Goal: Browse casually

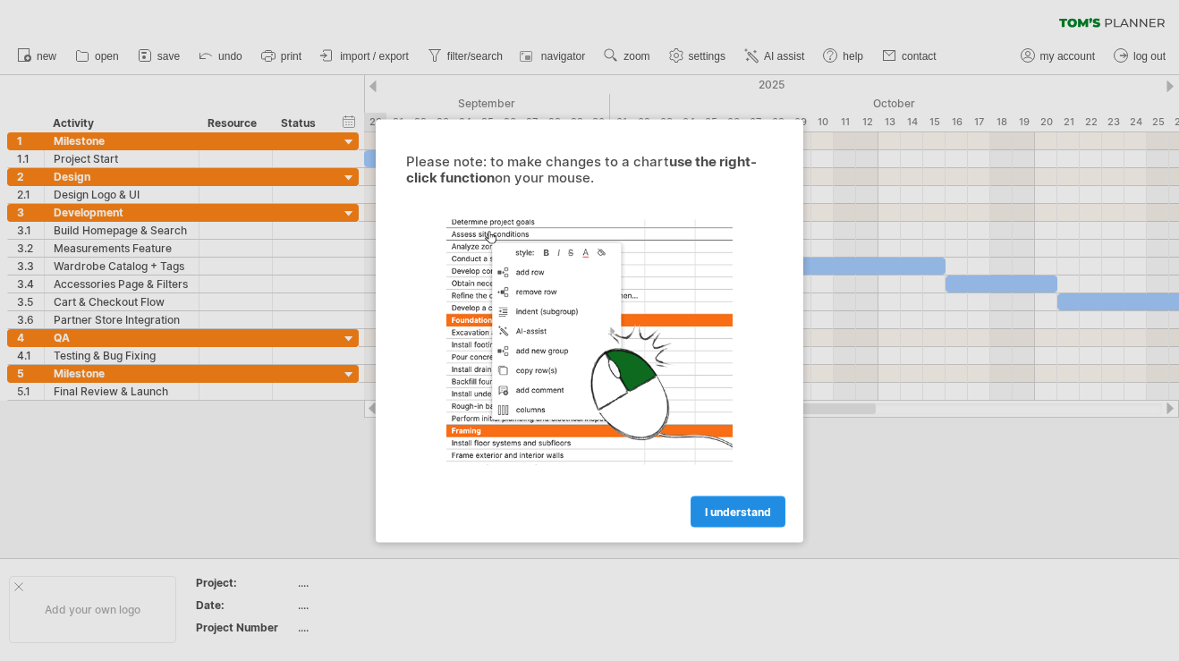
click at [711, 510] on span "I understand" at bounding box center [738, 510] width 66 height 13
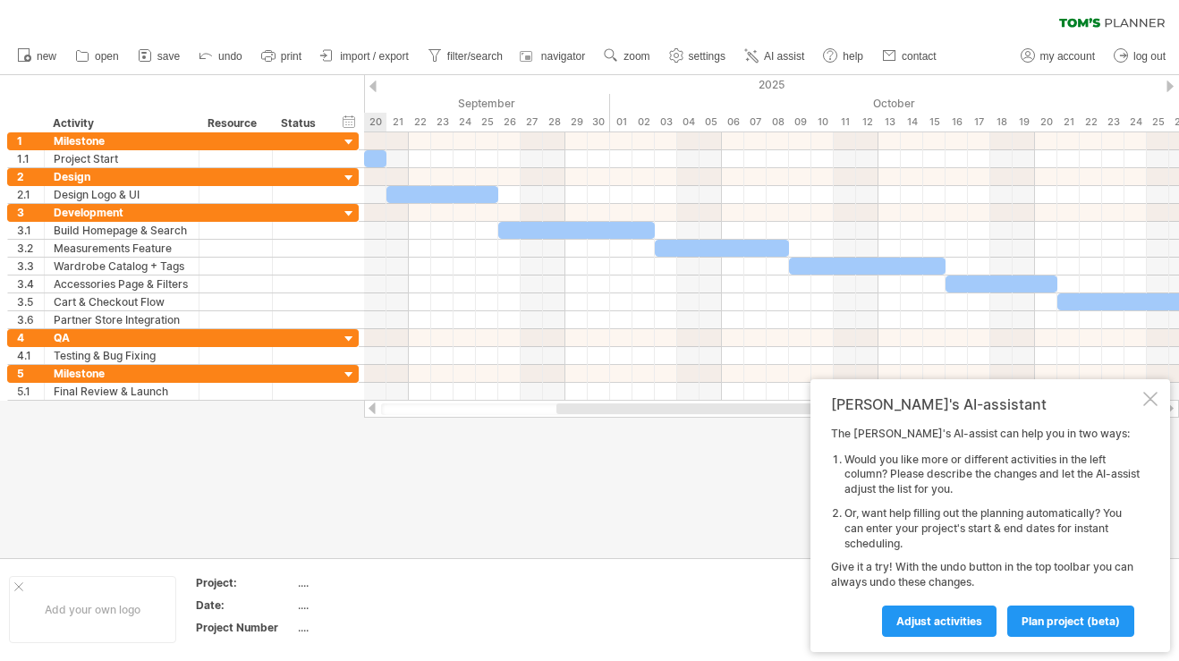
click at [1149, 406] on div at bounding box center [1150, 399] width 14 height 14
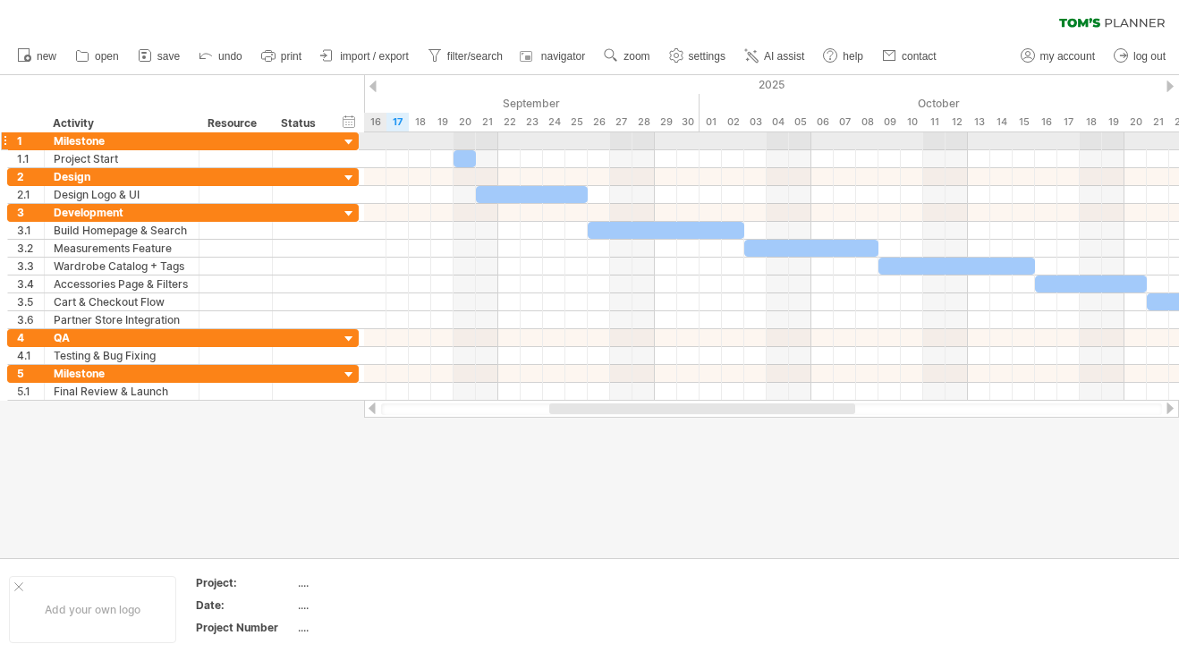
click at [350, 140] on div at bounding box center [349, 142] width 17 height 17
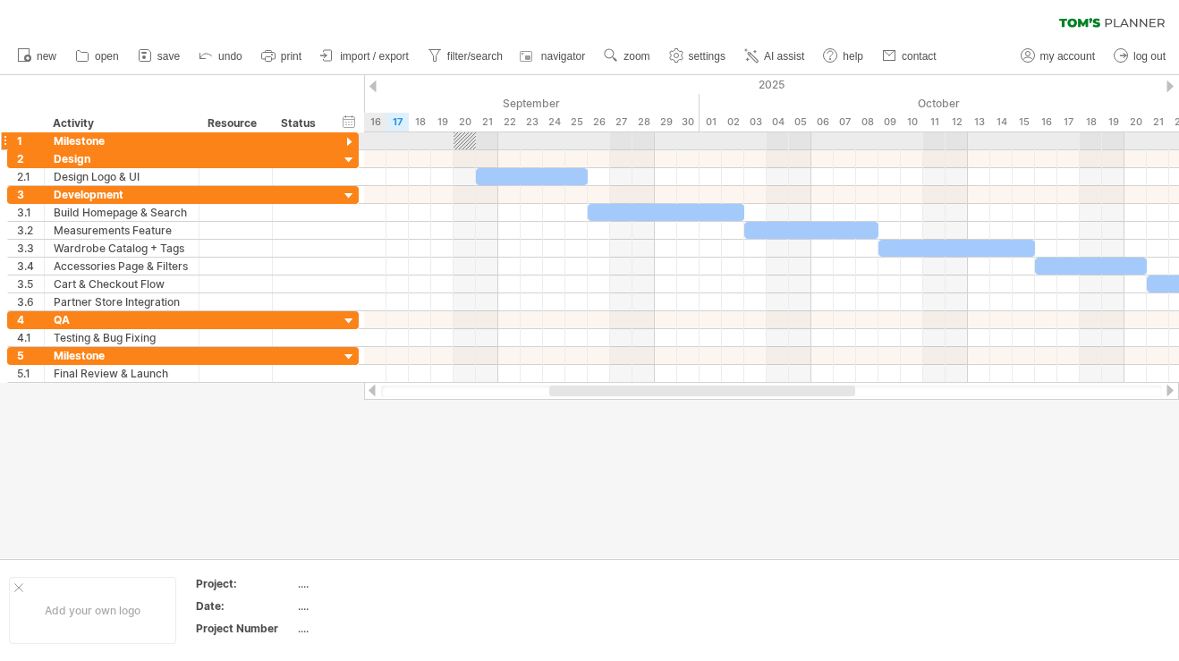
click at [350, 141] on div at bounding box center [349, 142] width 17 height 17
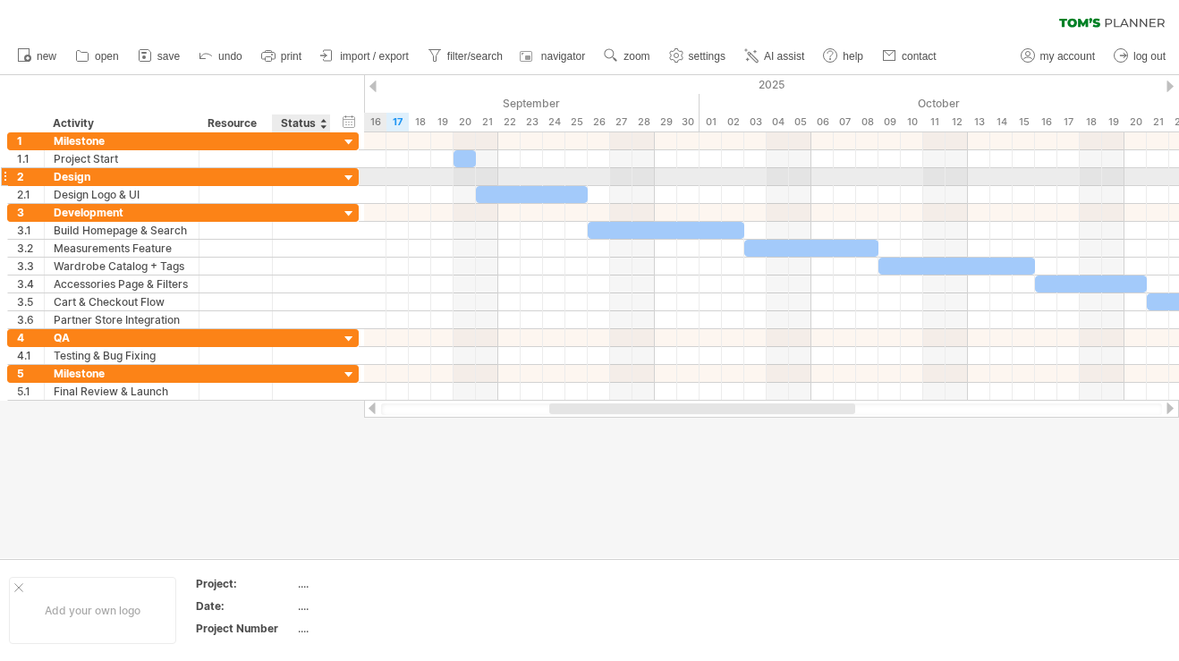
click at [343, 175] on div at bounding box center [349, 178] width 17 height 17
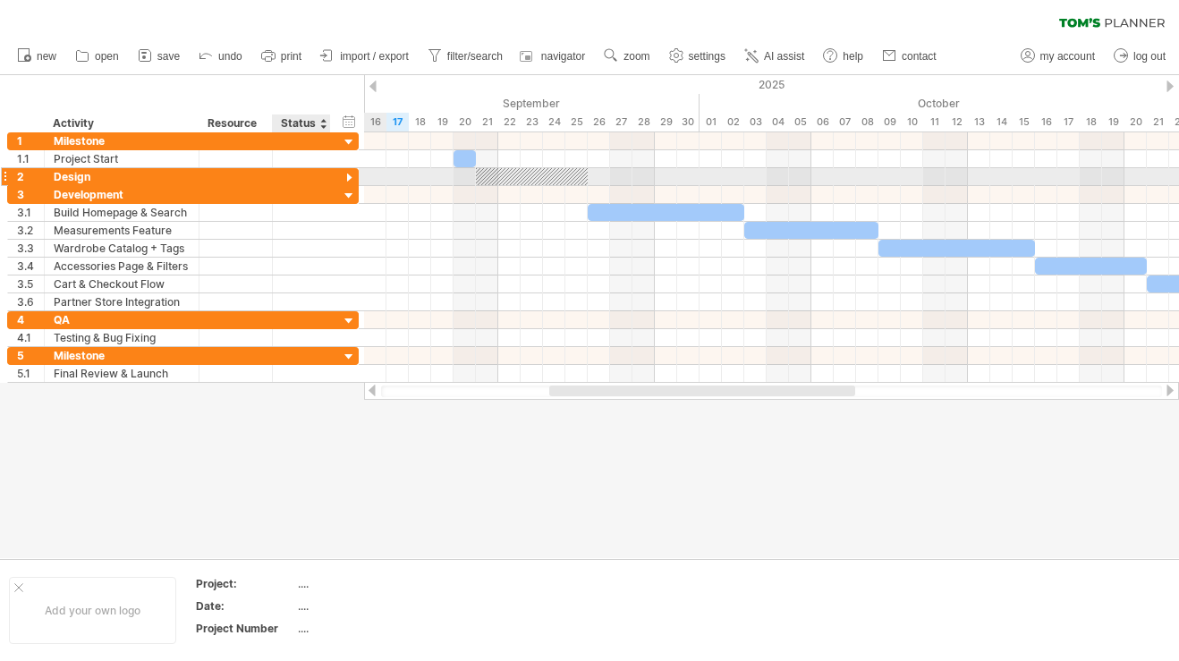
click at [343, 175] on div at bounding box center [349, 178] width 17 height 17
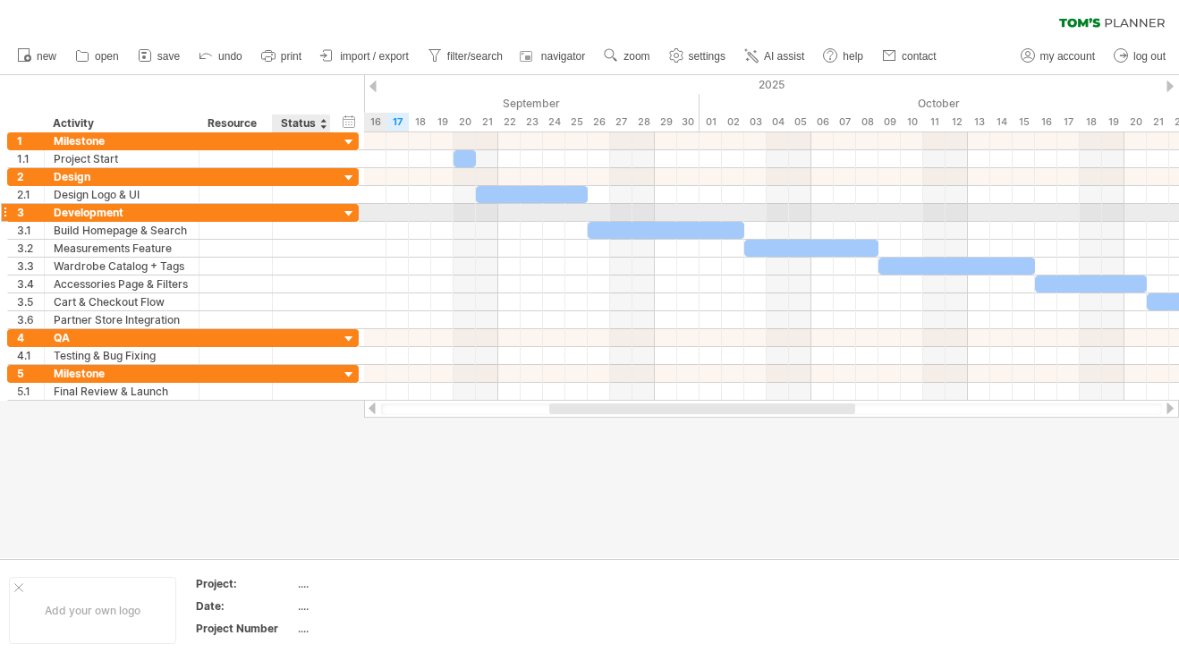
click at [343, 209] on div at bounding box center [349, 214] width 17 height 17
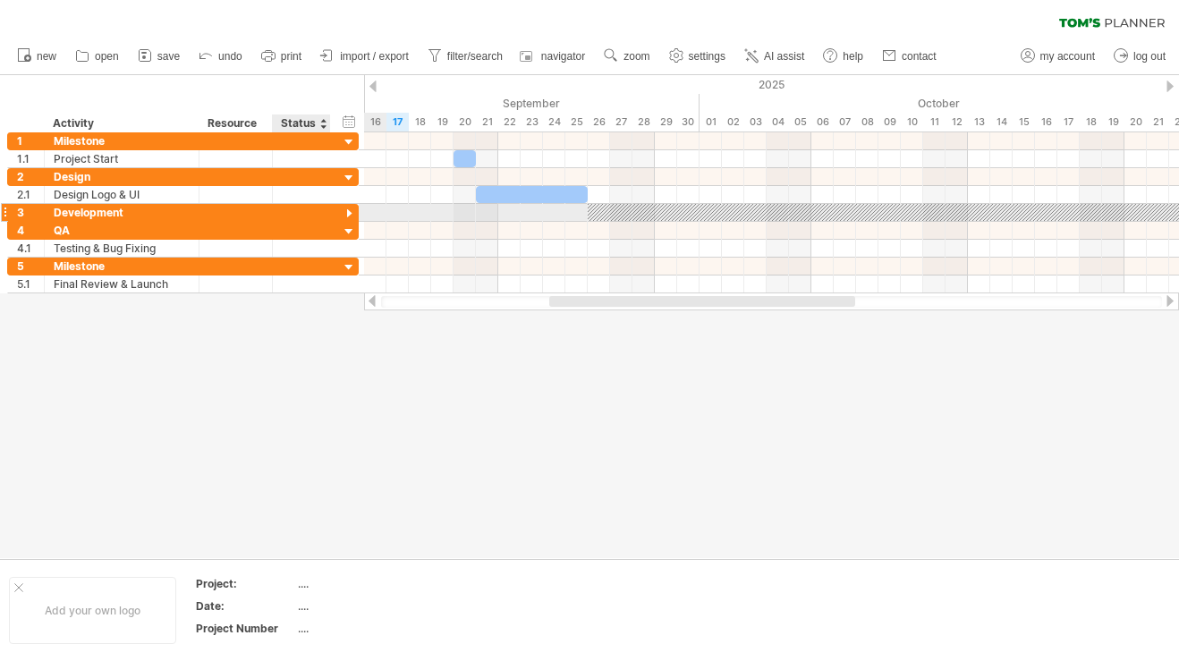
click at [343, 209] on div at bounding box center [349, 214] width 17 height 17
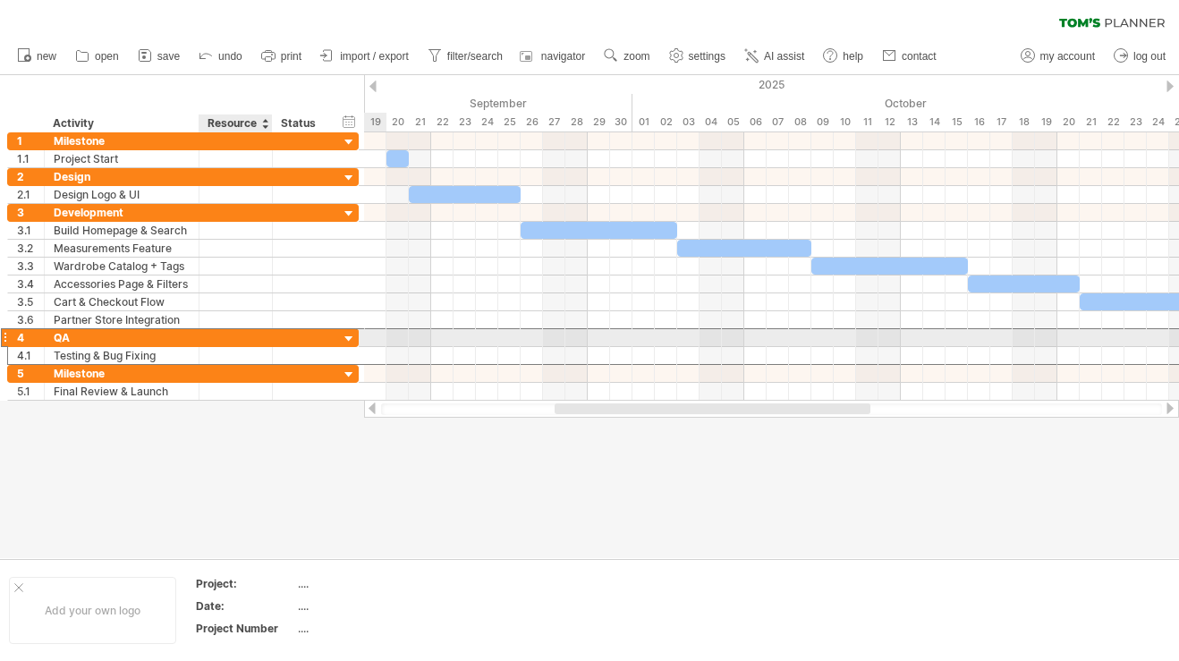
click at [248, 339] on div at bounding box center [235, 337] width 55 height 17
click at [349, 337] on div at bounding box center [349, 339] width 17 height 17
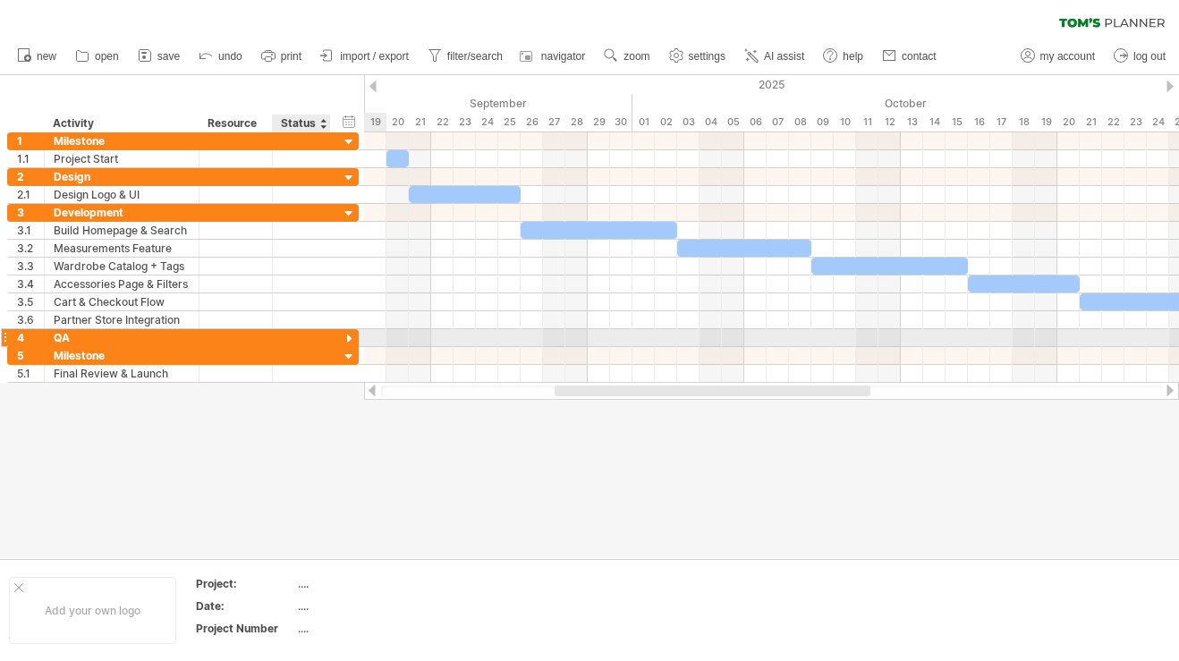
click at [349, 337] on div at bounding box center [349, 339] width 17 height 17
